Goal: Task Accomplishment & Management: Manage account settings

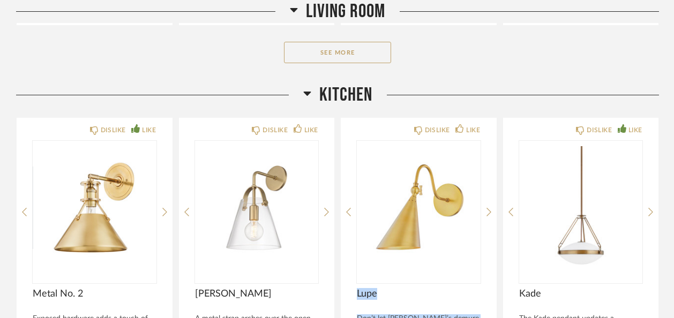
scroll to position [3053, 0]
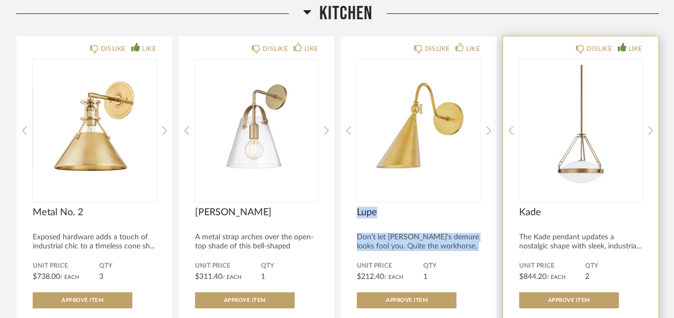
click at [604, 124] on img "0" at bounding box center [581, 126] width 124 height 134
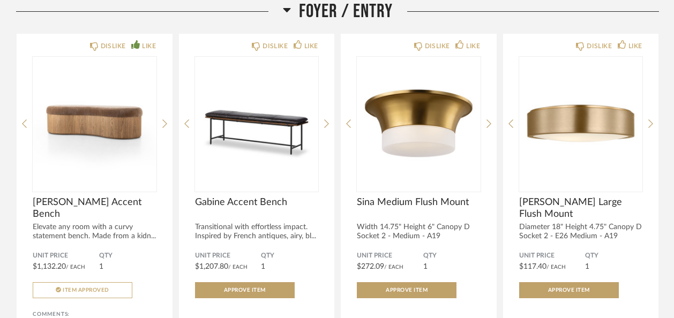
scroll to position [923, 0]
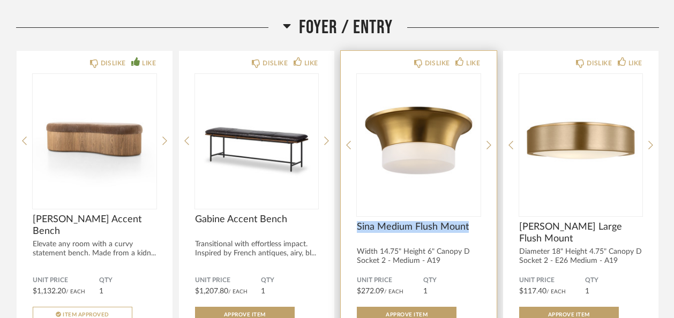
drag, startPoint x: 355, startPoint y: 197, endPoint x: 473, endPoint y: 199, distance: 117.9
click at [473, 199] on div "DISLIKE LIKE Sina Medium Flush Mount Width 14.75" Height 6" Canopy D Socket 2 -…" at bounding box center [419, 236] width 156 height 370
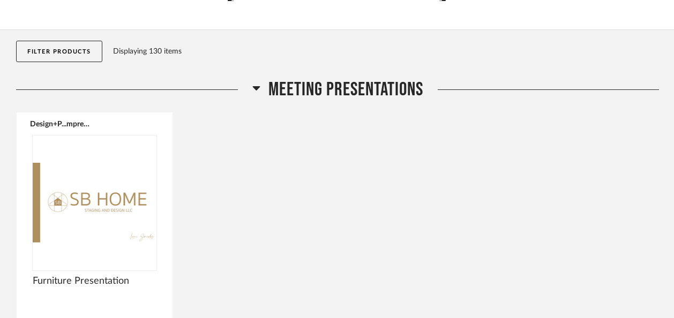
scroll to position [0, 0]
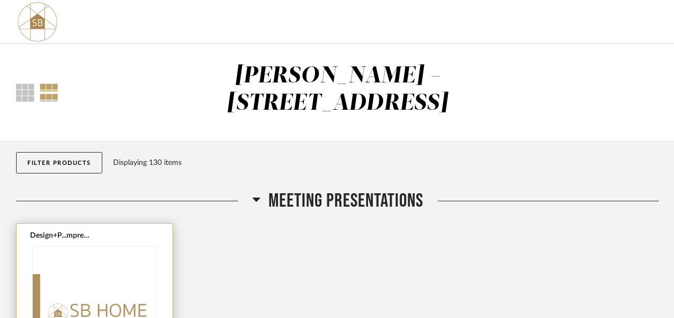
click at [64, 231] on button "Design+P...mpressed.pdf" at bounding box center [61, 235] width 62 height 9
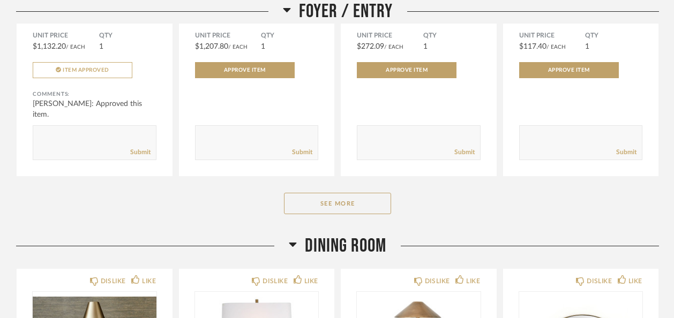
scroll to position [1160, 0]
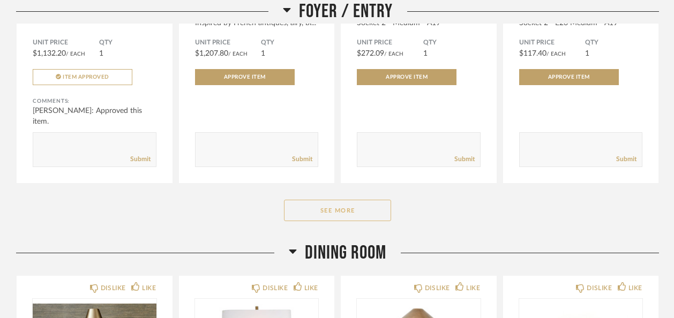
click at [318, 200] on button "See More" at bounding box center [337, 210] width 107 height 21
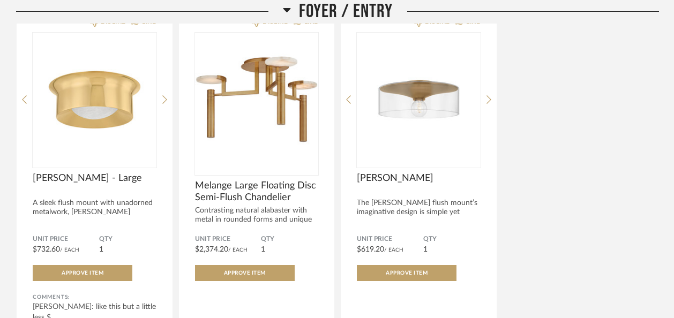
scroll to position [1345, 0]
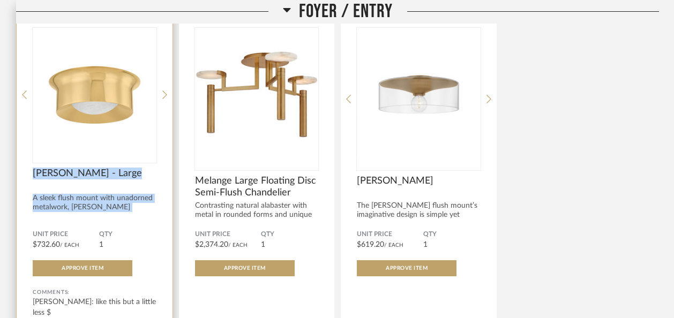
drag, startPoint x: 29, startPoint y: 146, endPoint x: 153, endPoint y: 184, distance: 129.6
click at [153, 184] on div "DISLIKE LIKE [PERSON_NAME] - Large A sleek flush mount with unadorned metalwork…" at bounding box center [95, 190] width 156 height 370
copy div "[PERSON_NAME] - Large A sleek flush mount with unadorned metalwork, [PERSON_NAM…"
click at [153, 184] on div "[PERSON_NAME] - Large A sleek flush mount with unadorned metalwork, [PERSON_NAM…" at bounding box center [95, 194] width 124 height 52
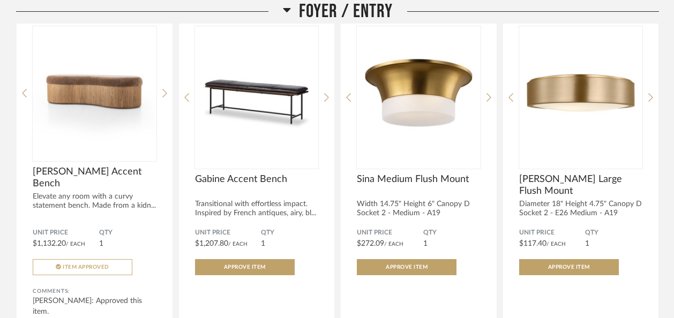
scroll to position [950, 0]
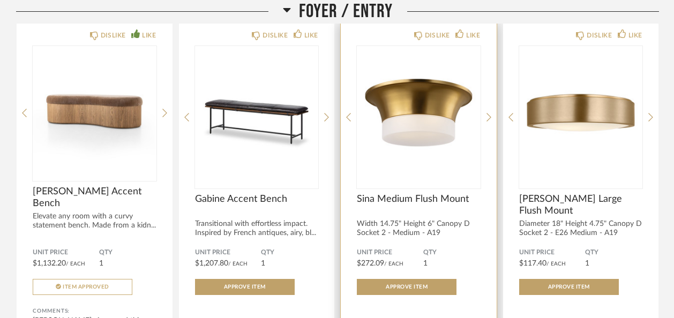
click at [403, 141] on img "0" at bounding box center [419, 113] width 124 height 134
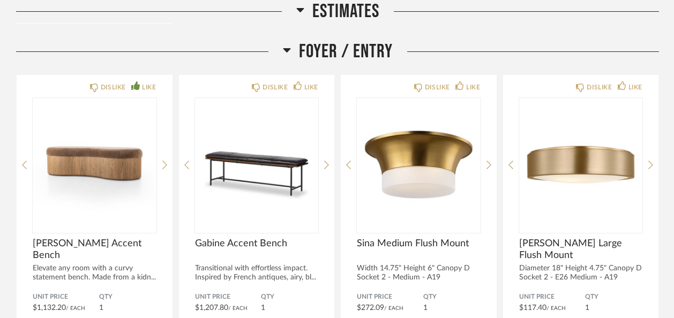
scroll to position [960, 0]
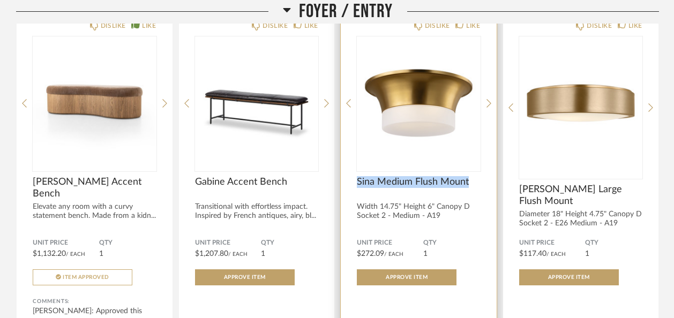
drag, startPoint x: 476, startPoint y: 163, endPoint x: 358, endPoint y: 156, distance: 118.1
click at [358, 176] on div "Sina Medium Flush Mount" at bounding box center [419, 188] width 124 height 24
copy span "Sina Medium Flush Mount"
click at [358, 176] on span "Sina Medium Flush Mount" at bounding box center [419, 182] width 124 height 12
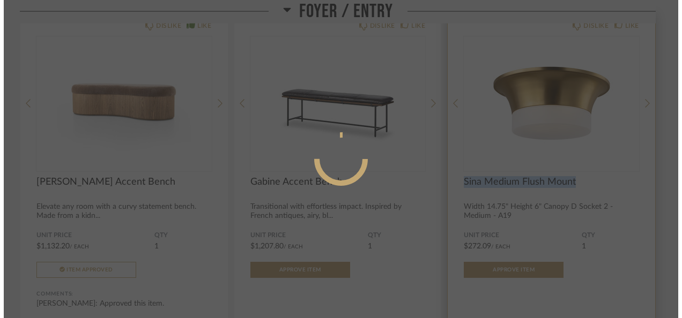
scroll to position [0, 0]
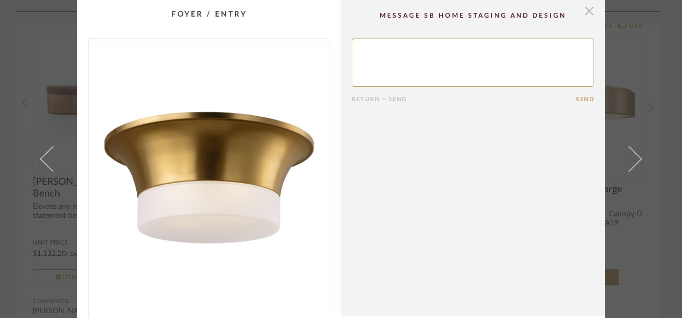
click at [585, 9] on span "button" at bounding box center [588, 10] width 21 height 21
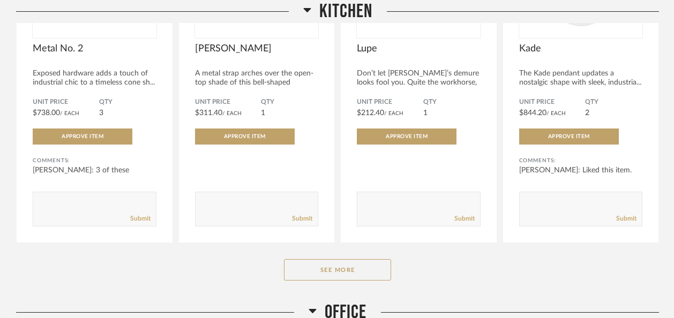
scroll to position [2484, 0]
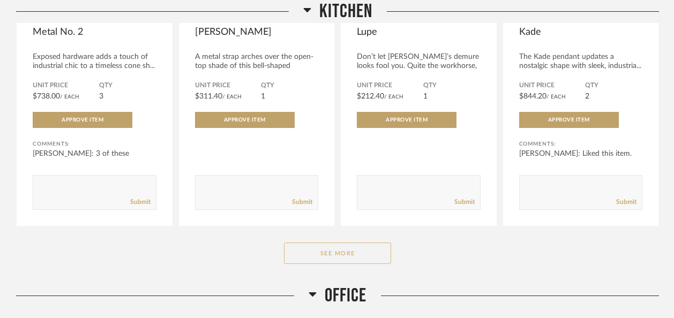
click at [338, 243] on button "See More" at bounding box center [337, 253] width 107 height 21
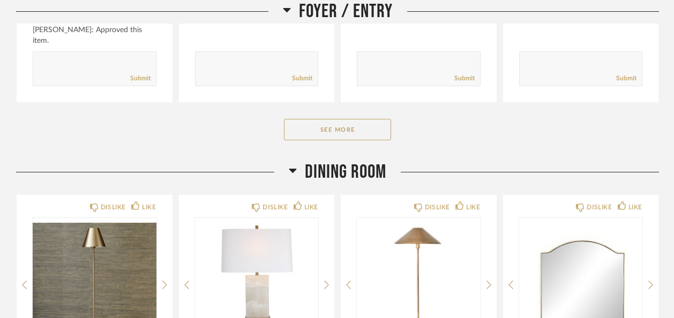
scroll to position [1246, 0]
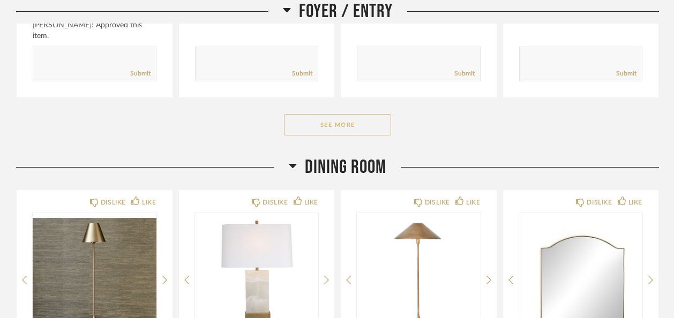
click at [332, 114] on button "See More" at bounding box center [337, 124] width 107 height 21
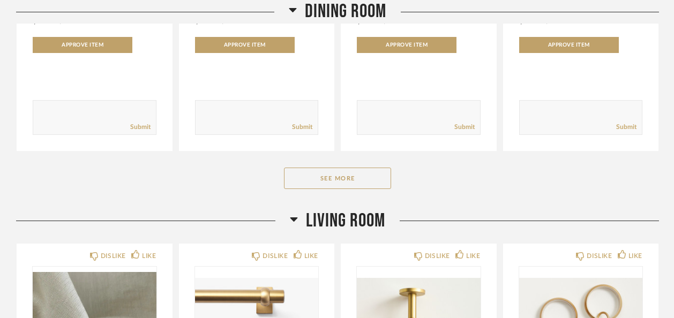
scroll to position [2014, 0]
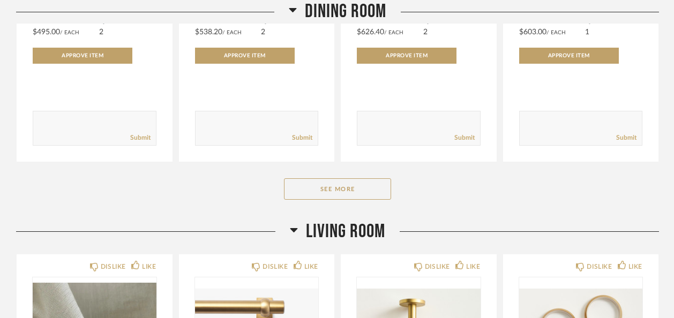
drag, startPoint x: 681, startPoint y: 83, endPoint x: 426, endPoint y: 163, distance: 267.0
click at [426, 178] on div "See More" at bounding box center [337, 188] width 643 height 21
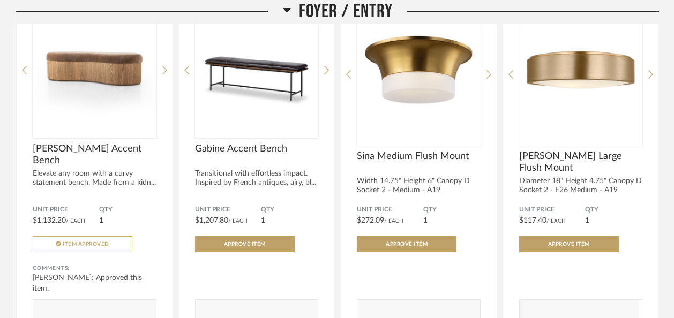
scroll to position [912, 0]
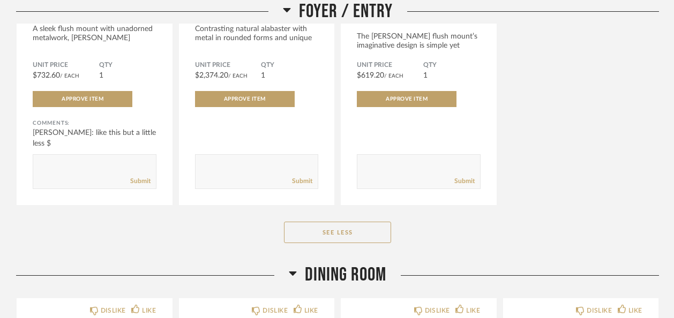
scroll to position [1542, 0]
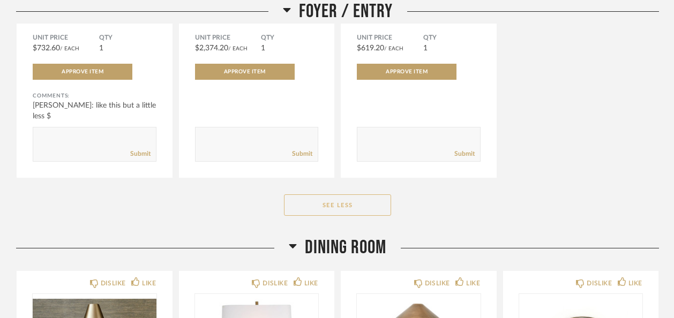
click at [347, 194] on button "See Less" at bounding box center [337, 204] width 107 height 21
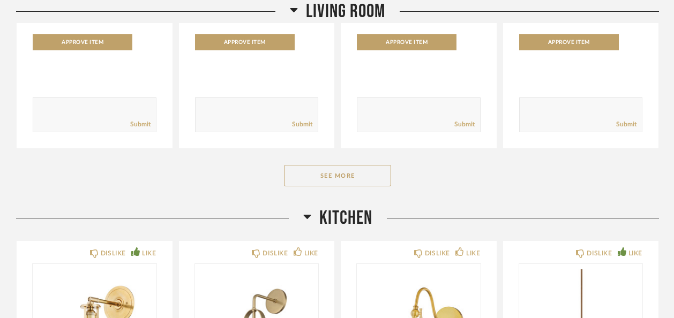
scroll to position [2119, 0]
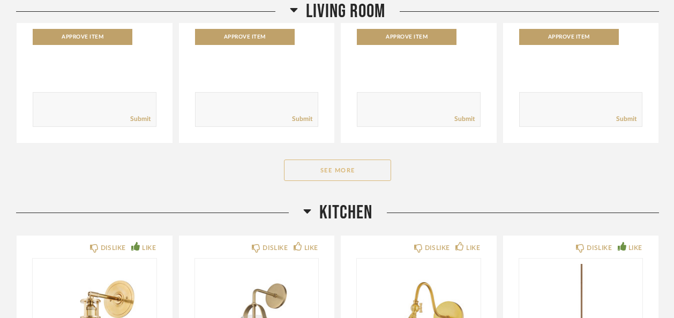
click at [363, 160] on button "See More" at bounding box center [337, 170] width 107 height 21
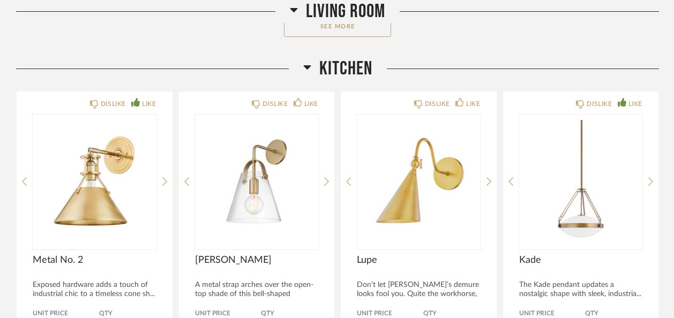
scroll to position [3741, 0]
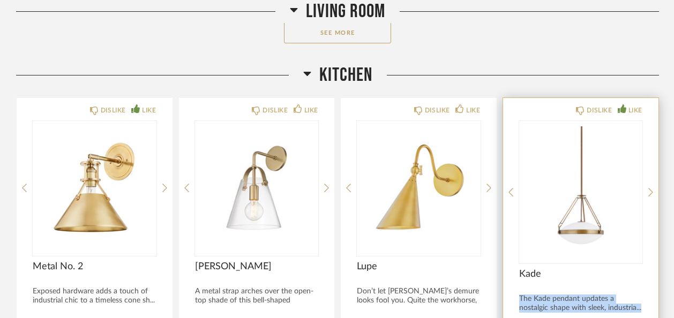
drag, startPoint x: 517, startPoint y: 267, endPoint x: 646, endPoint y: 285, distance: 129.8
click at [646, 285] on div "DISLIKE LIKE Kade The Kade pendant updates a nostalgic shape with sleek, indust…" at bounding box center [581, 283] width 156 height 370
copy div "The Kade pendant updates a nostalgic shape with sleek, industria..."
click at [642, 195] on img "0" at bounding box center [581, 188] width 124 height 134
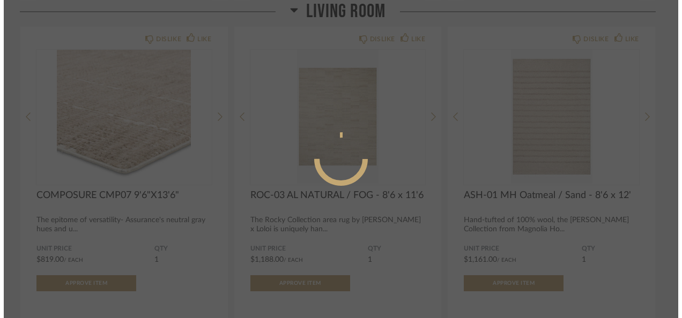
scroll to position [0, 0]
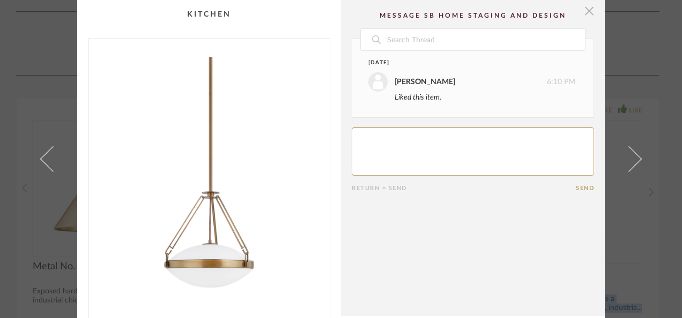
click at [589, 16] on span "button" at bounding box center [588, 10] width 21 height 21
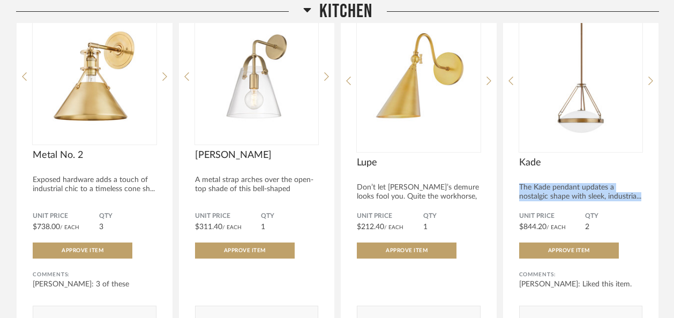
scroll to position [3899, 0]
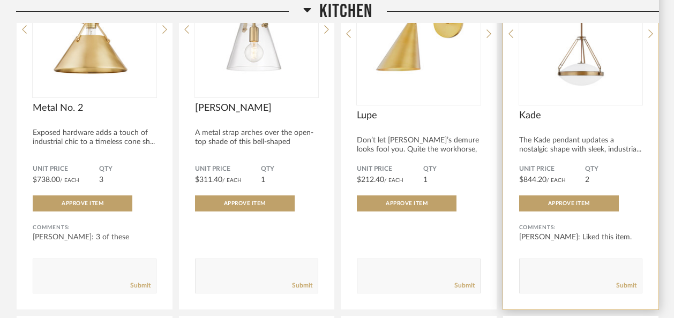
click at [654, 210] on div "DISLIKE LIKE Kade The Kade pendant updates a nostalgic shape with sleek, indust…" at bounding box center [581, 124] width 156 height 370
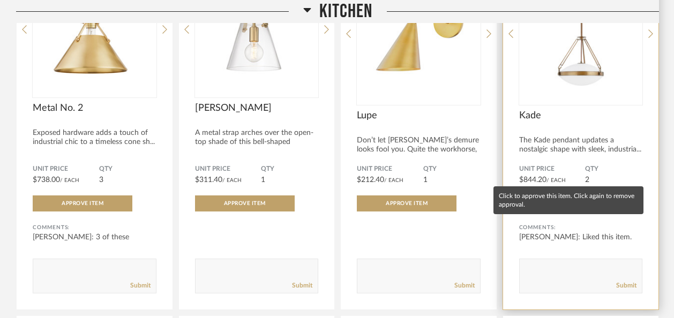
click at [580, 201] on span "Approve Item" at bounding box center [569, 203] width 42 height 5
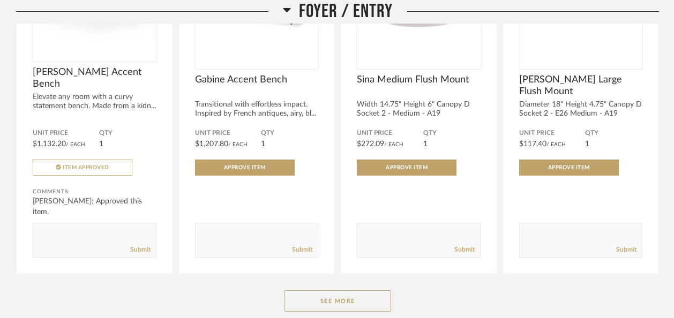
scroll to position [0, 0]
